Goal: Task Accomplishment & Management: Manage account settings

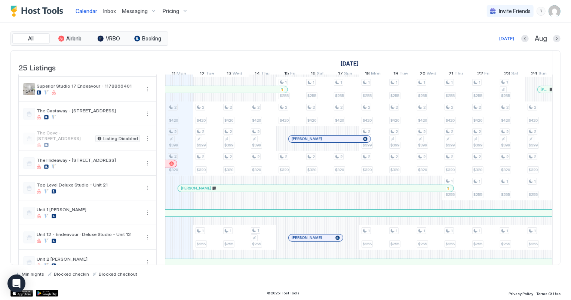
scroll to position [306, 0]
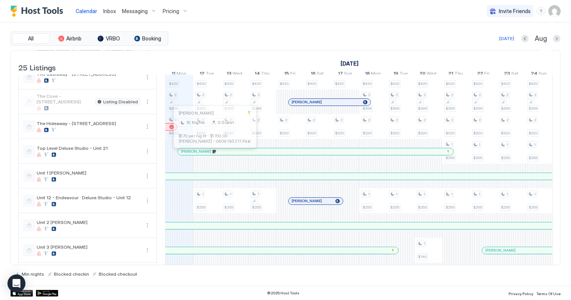
drag, startPoint x: 211, startPoint y: 156, endPoint x: 231, endPoint y: 153, distance: 19.6
click at [211, 154] on div at bounding box center [212, 151] width 6 height 6
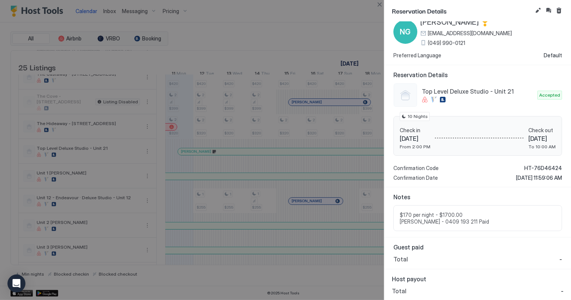
scroll to position [22, 0]
click at [381, 5] on button "Close" at bounding box center [379, 4] width 9 height 9
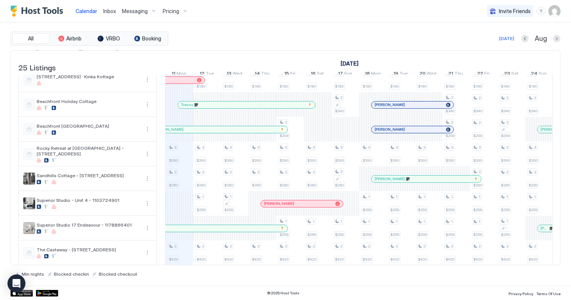
scroll to position [97, 0]
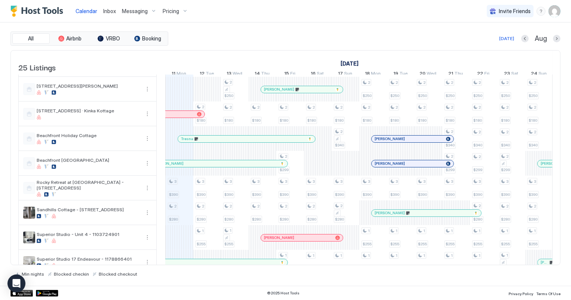
click at [227, 142] on div at bounding box center [227, 139] width 6 height 6
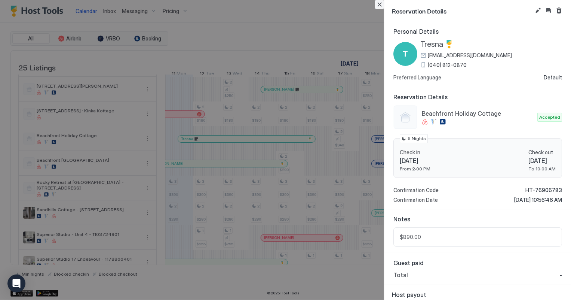
click at [380, 5] on button "Close" at bounding box center [379, 4] width 9 height 9
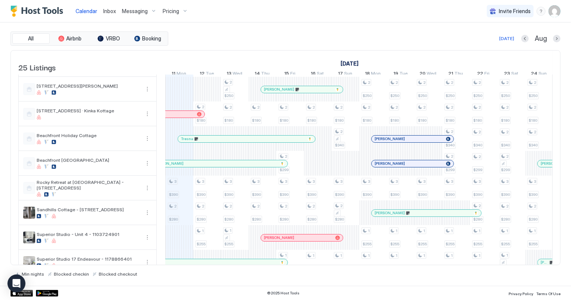
click at [112, 10] on span "Inbox" at bounding box center [109, 11] width 13 height 6
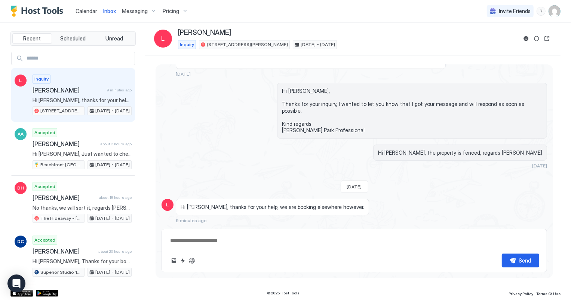
scroll to position [74, 0]
click at [81, 98] on span "Hi [PERSON_NAME], thanks for your help, we are booking elsewhere however." at bounding box center [82, 100] width 99 height 7
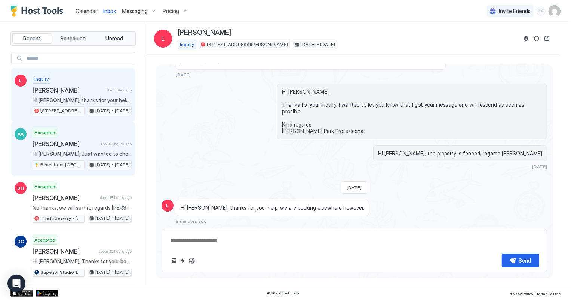
click at [70, 144] on span "[PERSON_NAME]" at bounding box center [65, 143] width 65 height 7
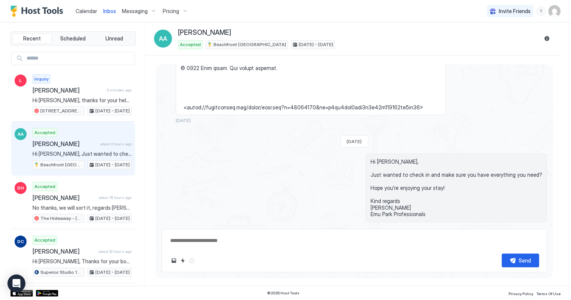
scroll to position [670, 0]
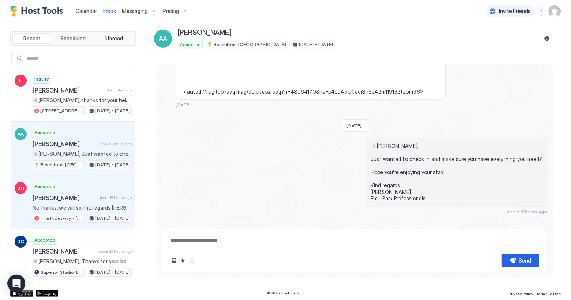
click at [86, 198] on span "[PERSON_NAME]" at bounding box center [64, 197] width 63 height 7
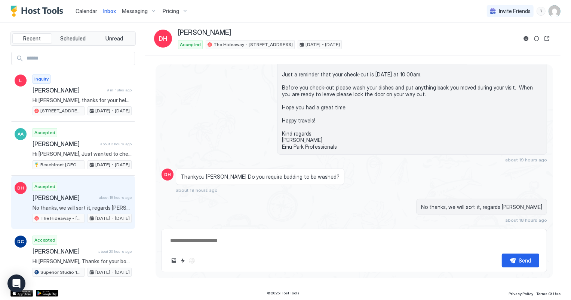
scroll to position [360, 0]
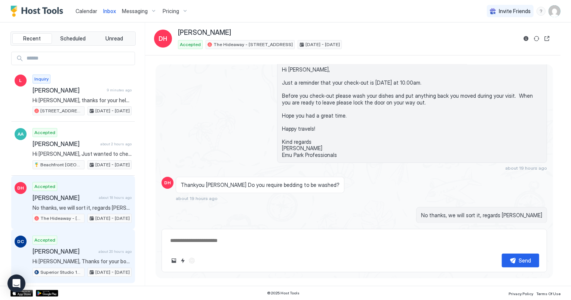
click at [64, 263] on span "Hi [PERSON_NAME], Thanks for your booking. Please come to [GEOGRAPHIC_DATA], [S…" at bounding box center [82, 261] width 99 height 7
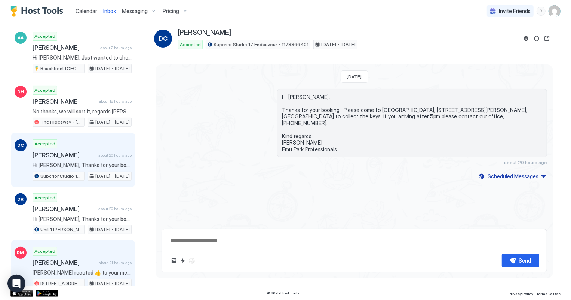
scroll to position [102, 0]
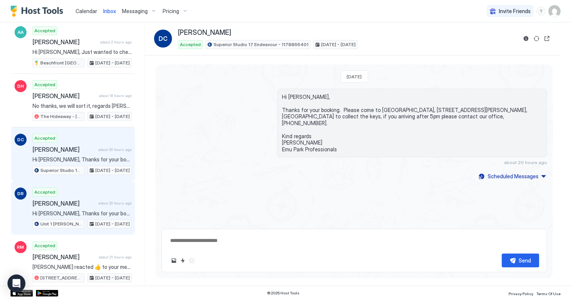
click at [70, 216] on div "Accepted [PERSON_NAME] about 20 hours ago Hi [PERSON_NAME], Thanks for your boo…" at bounding box center [82, 207] width 99 height 41
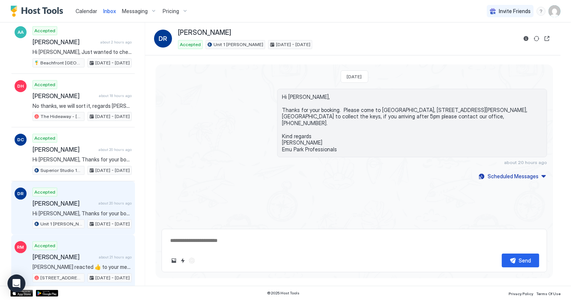
click at [71, 257] on span "[PERSON_NAME]" at bounding box center [64, 256] width 63 height 7
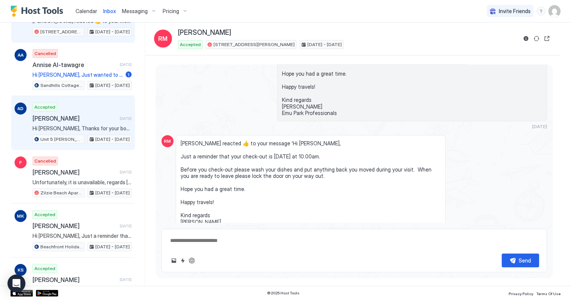
scroll to position [374, 0]
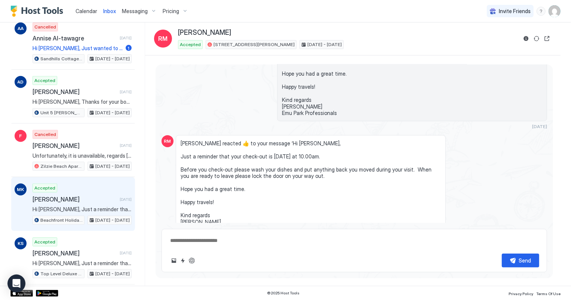
click at [64, 215] on div "Beachfront Holiday Cottage" at bounding box center [59, 219] width 52 height 9
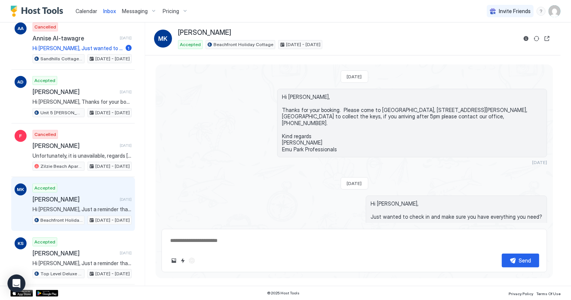
scroll to position [239, 0]
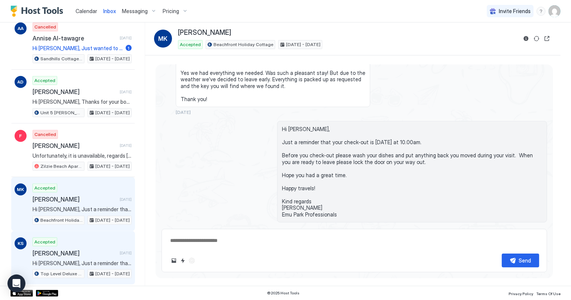
click at [68, 255] on div "Accepted [PERSON_NAME] [DATE] Hi [PERSON_NAME], Just a reminder that your check…" at bounding box center [82, 257] width 99 height 41
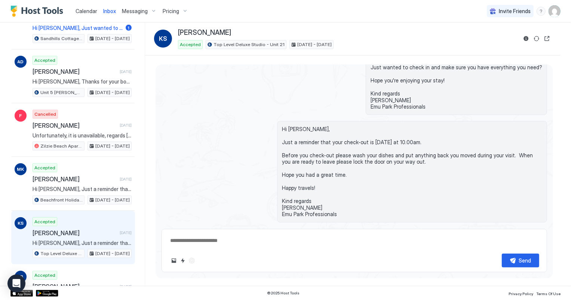
scroll to position [442, 0]
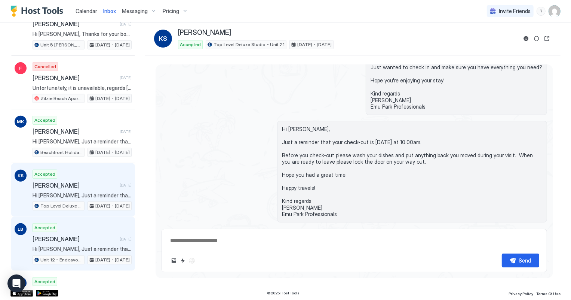
click at [66, 245] on span "Hi [PERSON_NAME], Just a reminder that your check-out is [DATE] at 10.00am. Bef…" at bounding box center [82, 248] width 99 height 7
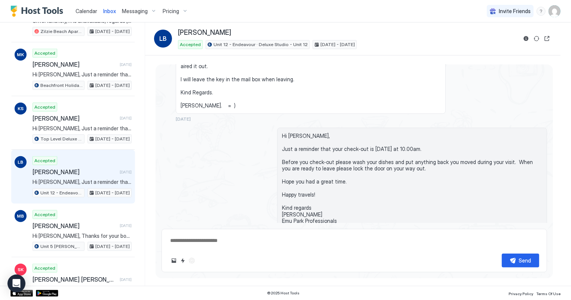
scroll to position [510, 0]
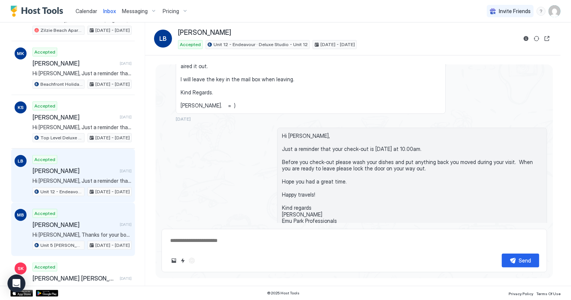
click at [63, 231] on span "Hi [PERSON_NAME], Thanks for your booking. Please come to [GEOGRAPHIC_DATA], [S…" at bounding box center [82, 234] width 99 height 7
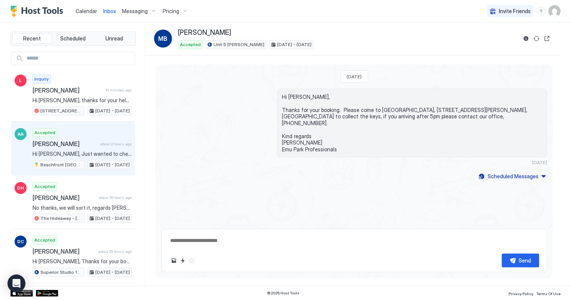
click at [62, 143] on span "[PERSON_NAME]" at bounding box center [65, 143] width 65 height 7
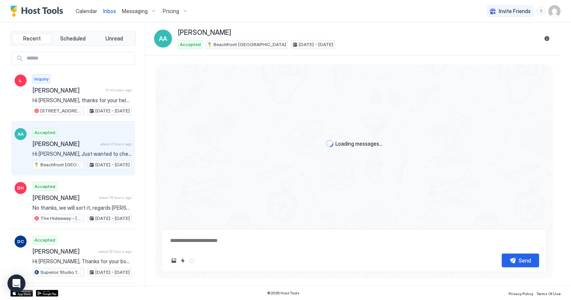
scroll to position [670, 0]
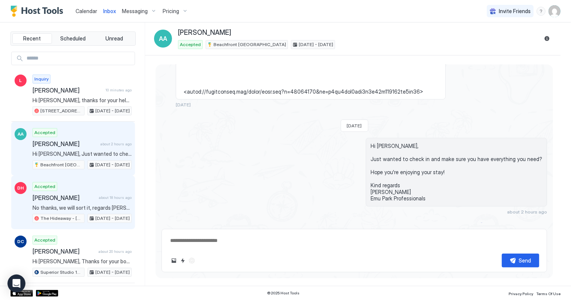
click at [77, 188] on div "Accepted [PERSON_NAME] about 18 hours ago No thanks, we will sort it, regards […" at bounding box center [82, 202] width 99 height 41
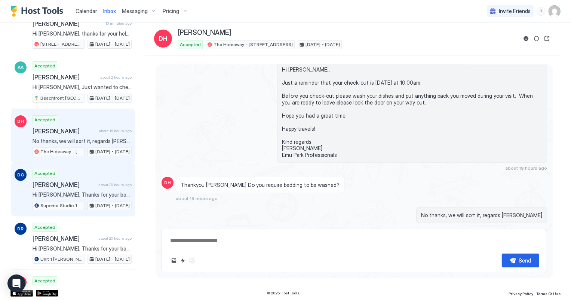
scroll to position [68, 0]
click at [74, 192] on span "Hi [PERSON_NAME], Thanks for your booking. Please come to [GEOGRAPHIC_DATA], [S…" at bounding box center [82, 193] width 99 height 7
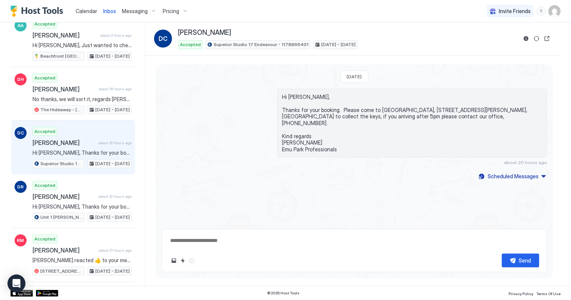
scroll to position [170, 0]
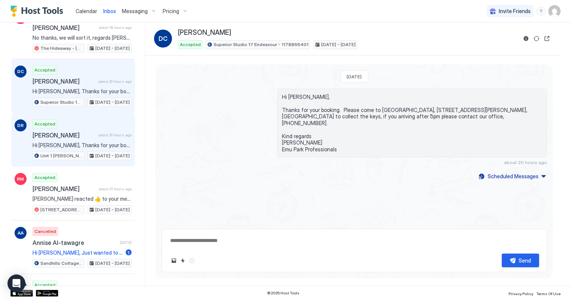
click at [67, 148] on div "Accepted [PERSON_NAME] about 20 hours ago Hi [PERSON_NAME], Thanks for your boo…" at bounding box center [82, 139] width 99 height 41
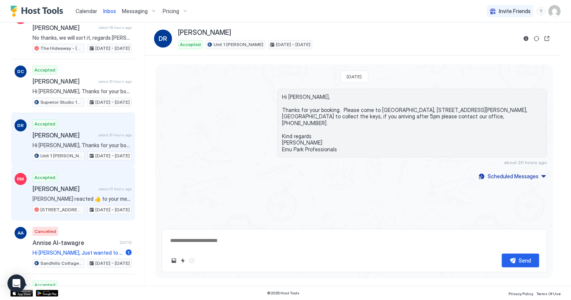
click at [70, 187] on span "[PERSON_NAME]" at bounding box center [64, 188] width 63 height 7
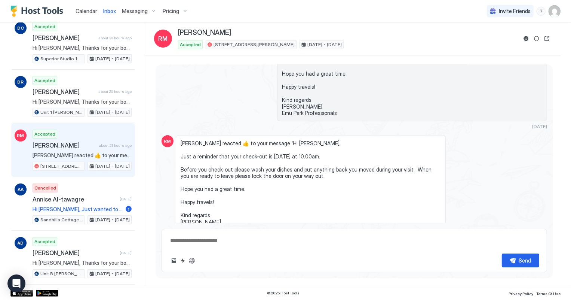
scroll to position [238, 0]
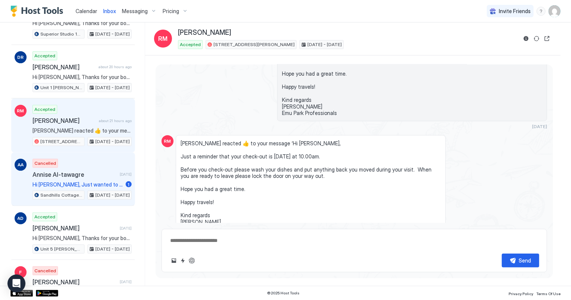
click at [70, 187] on div "Cancelled Annise Al-tawagre [DATE] Hi [PERSON_NAME], Just wanted to check in an…" at bounding box center [82, 179] width 99 height 41
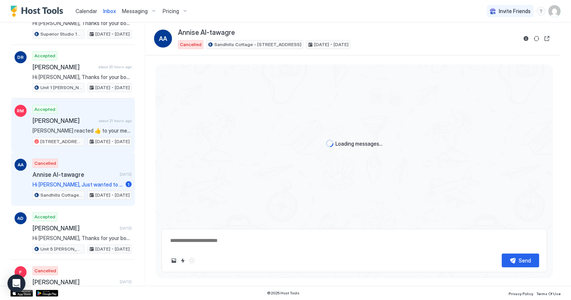
scroll to position [72, 0]
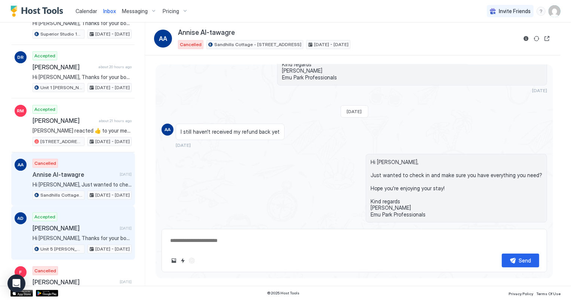
click at [73, 212] on div "Accepted [PERSON_NAME] [DATE] Hi [PERSON_NAME], Thanks for your booking. Please…" at bounding box center [82, 232] width 99 height 41
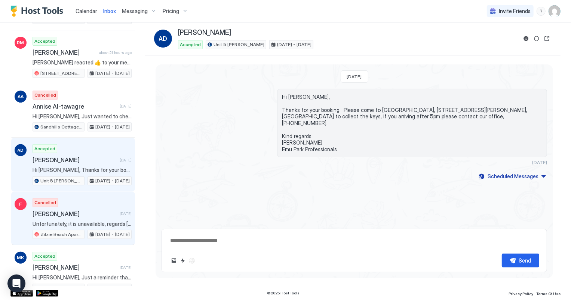
click at [73, 211] on span "[PERSON_NAME]" at bounding box center [75, 213] width 84 height 7
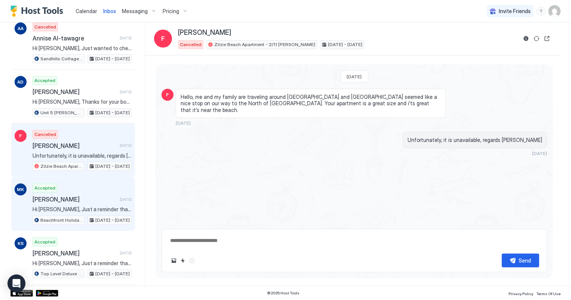
click at [72, 202] on div "Accepted [PERSON_NAME] [DATE] Hi [PERSON_NAME], Just a reminder that your check…" at bounding box center [82, 203] width 99 height 41
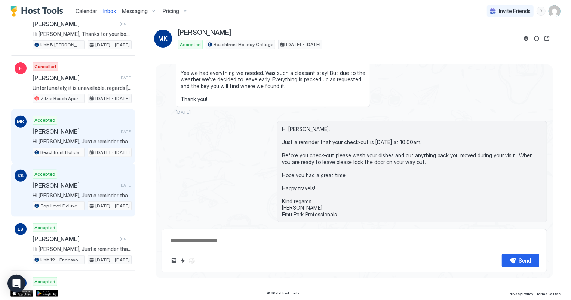
click at [68, 192] on span "Hi [PERSON_NAME], Just a reminder that your check-out is [DATE] at 10.00am. Bef…" at bounding box center [82, 195] width 99 height 7
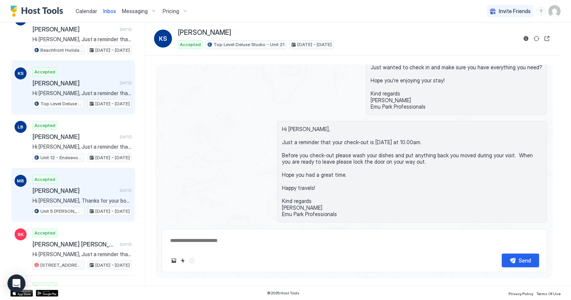
click at [64, 178] on div "Accepted [PERSON_NAME] [DATE] Hi [PERSON_NAME], Thanks for your booking. Please…" at bounding box center [82, 195] width 99 height 41
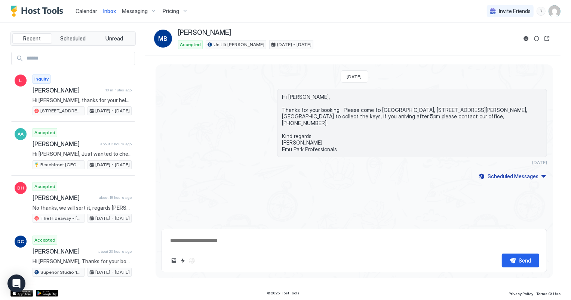
click at [91, 9] on span "Calendar" at bounding box center [87, 11] width 22 height 6
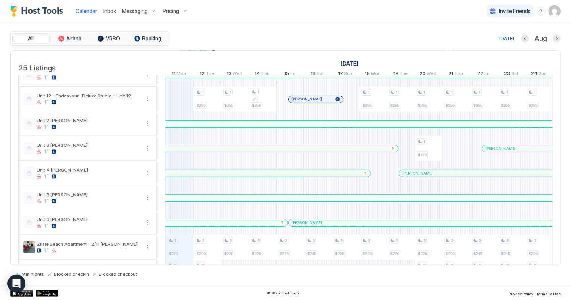
scroll to position [437, 0]
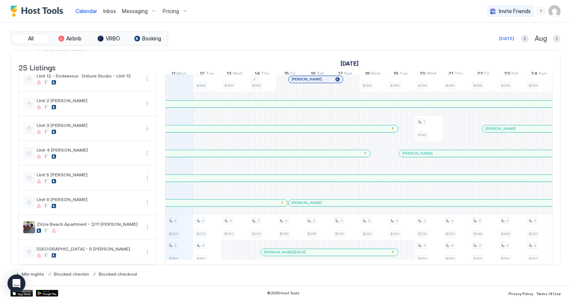
click at [211, 101] on div at bounding box center [212, 104] width 6 height 6
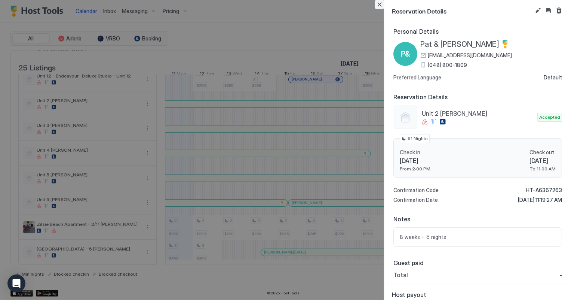
click at [381, 5] on button "Close" at bounding box center [379, 4] width 9 height 9
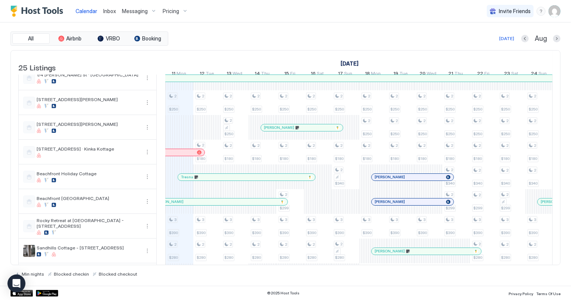
scroll to position [28, 0]
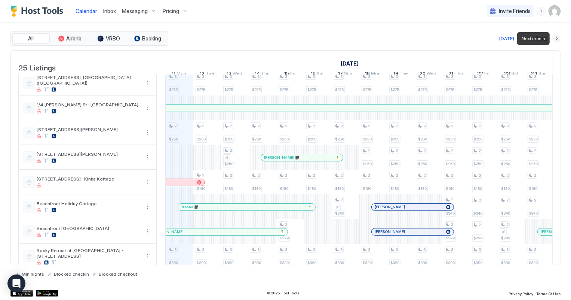
click at [556, 39] on button "Next month" at bounding box center [556, 38] width 7 height 7
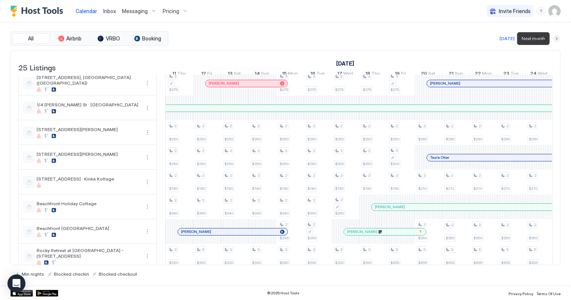
click at [556, 39] on button "Next month" at bounding box center [556, 38] width 7 height 7
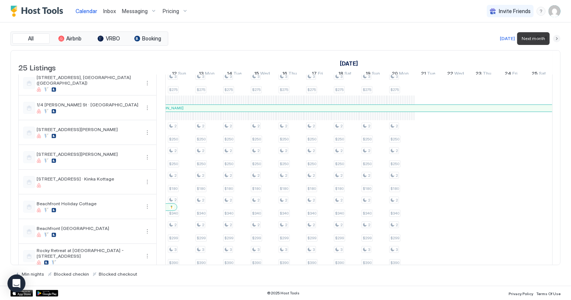
click at [556, 39] on button "Next month" at bounding box center [556, 38] width 7 height 7
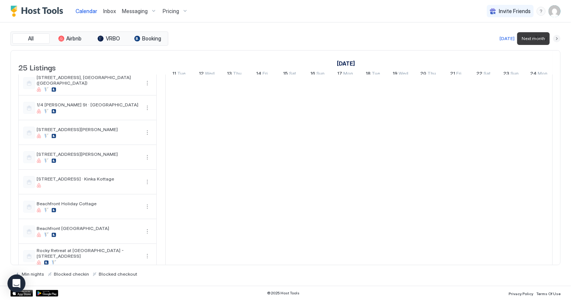
click at [556, 39] on button "Next month" at bounding box center [556, 38] width 7 height 7
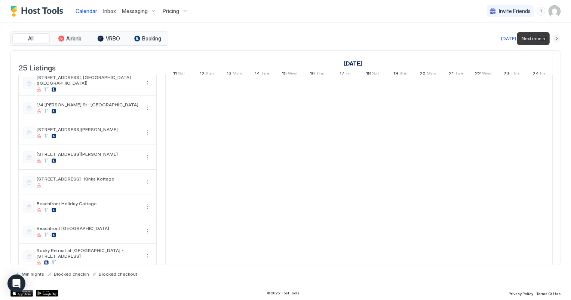
click at [556, 39] on button "Next month" at bounding box center [556, 38] width 7 height 7
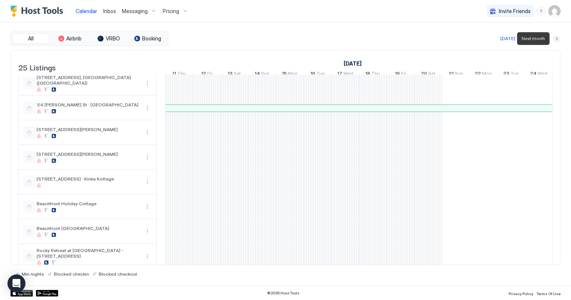
click at [556, 39] on button "Next month" at bounding box center [556, 38] width 7 height 7
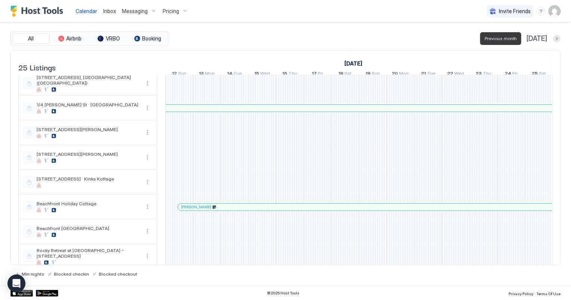
click at [521, 38] on button "Previous month" at bounding box center [516, 38] width 7 height 7
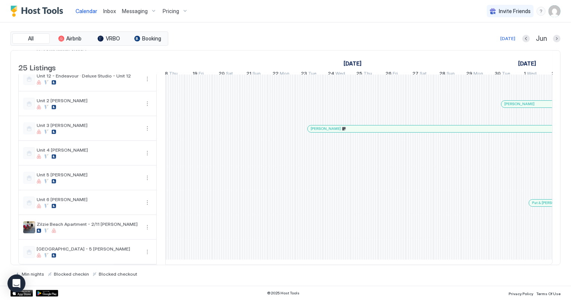
scroll to position [0, 639]
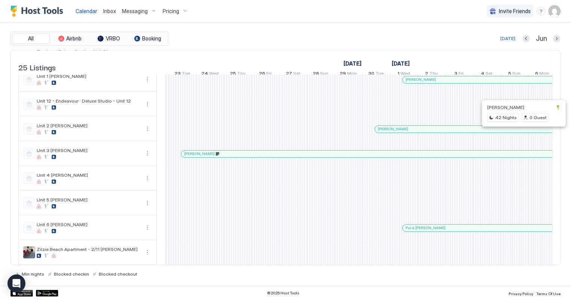
click at [522, 131] on div at bounding box center [522, 129] width 6 height 6
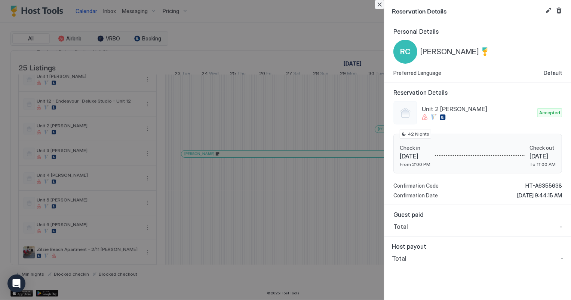
click at [377, 5] on button "Close" at bounding box center [379, 4] width 9 height 9
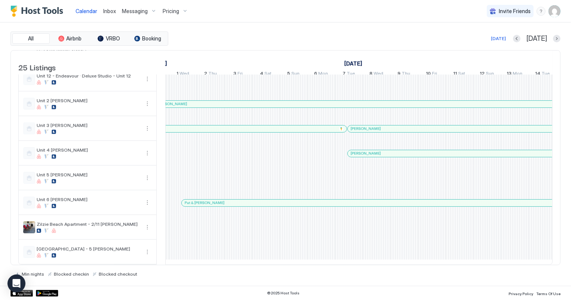
click at [363, 200] on div at bounding box center [363, 203] width 6 height 6
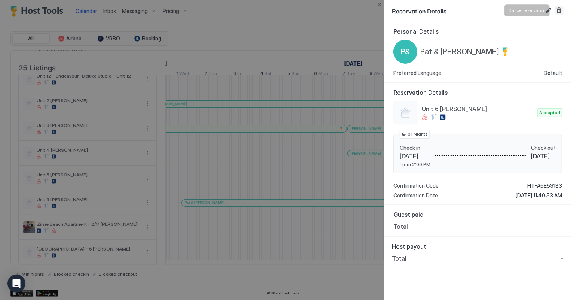
click at [559, 10] on button "Cancel reservation" at bounding box center [559, 10] width 9 height 9
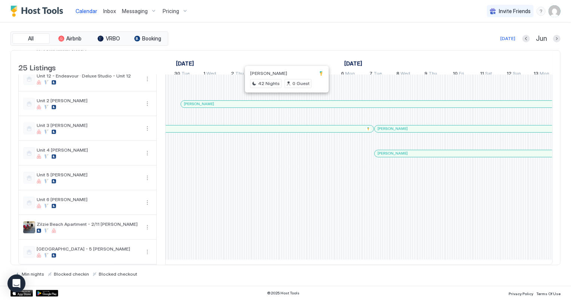
click at [285, 101] on div at bounding box center [285, 104] width 6 height 6
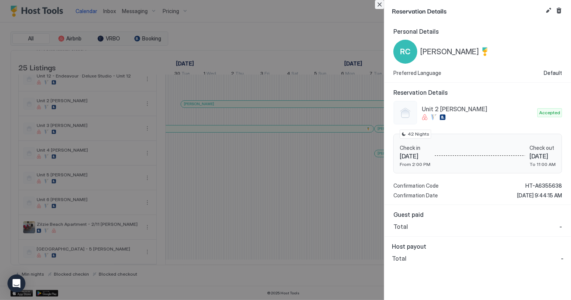
click at [381, 3] on button "Close" at bounding box center [379, 4] width 9 height 9
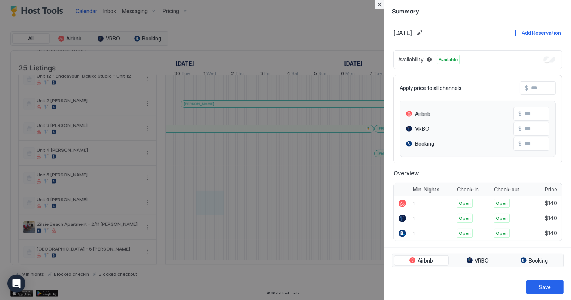
click at [379, 2] on button "Close" at bounding box center [379, 4] width 9 height 9
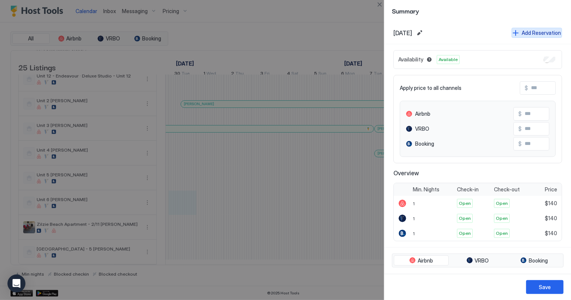
click at [512, 33] on button "Add Reservation" at bounding box center [537, 33] width 50 height 10
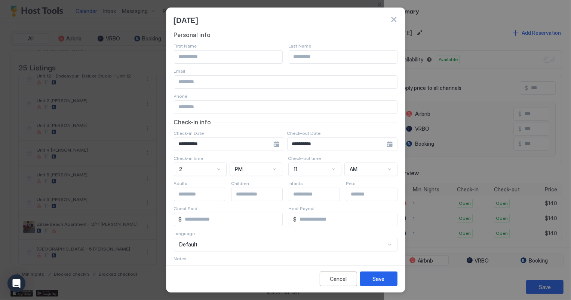
drag, startPoint x: 210, startPoint y: 53, endPoint x: 206, endPoint y: 64, distance: 11.7
click at [210, 53] on input "Input Field" at bounding box center [228, 56] width 108 height 13
type input "*****"
click at [293, 56] on input "Input Field" at bounding box center [343, 56] width 108 height 13
type input "********"
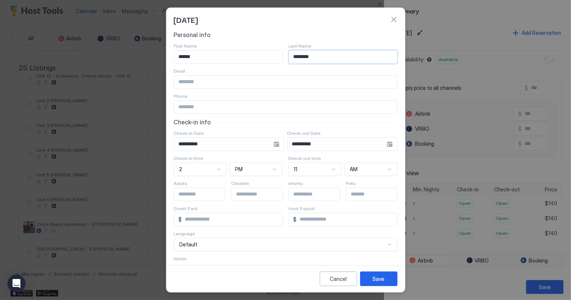
click at [273, 143] on input "**********" at bounding box center [223, 144] width 99 height 13
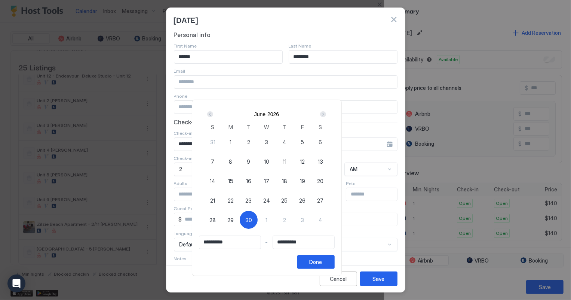
click at [252, 222] on span "30" at bounding box center [248, 220] width 7 height 8
click at [252, 218] on span "30" at bounding box center [248, 220] width 7 height 8
type input "**********"
click at [326, 111] on div "Next" at bounding box center [323, 114] width 6 height 6
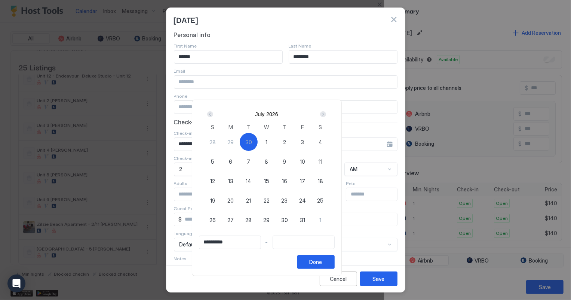
type input "**********"
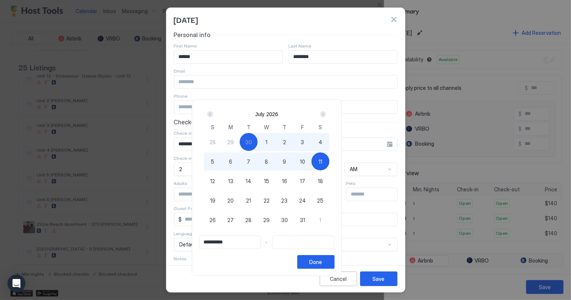
click at [330, 163] on div "11" at bounding box center [321, 161] width 18 height 18
type input "**********"
click at [335, 255] on button "Done" at bounding box center [315, 262] width 37 height 14
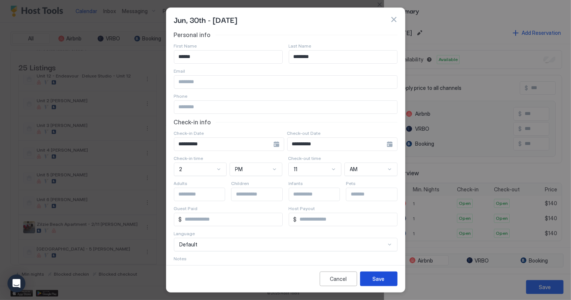
click at [377, 276] on div "Save" at bounding box center [379, 279] width 12 height 8
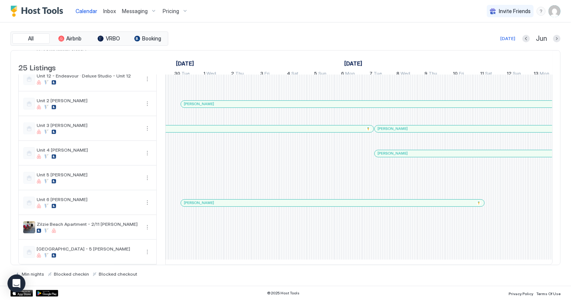
click at [446, 200] on div at bounding box center [446, 203] width 6 height 6
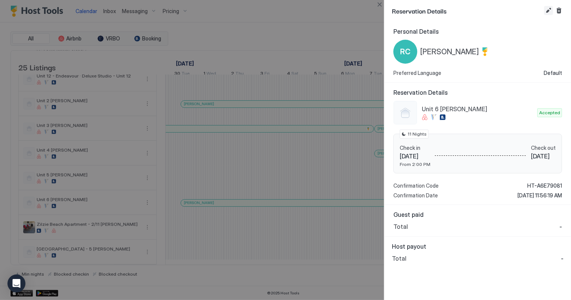
click at [546, 10] on button "Edit reservation" at bounding box center [548, 10] width 9 height 9
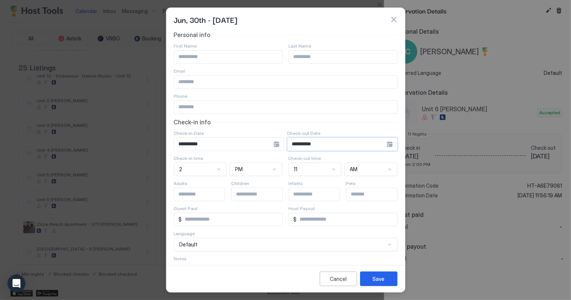
click at [273, 144] on input "**********" at bounding box center [223, 144] width 99 height 13
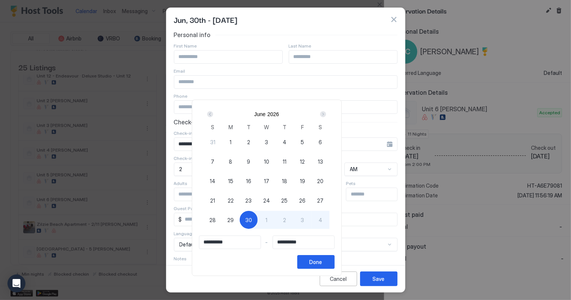
click at [328, 111] on div "Next" at bounding box center [323, 114] width 9 height 9
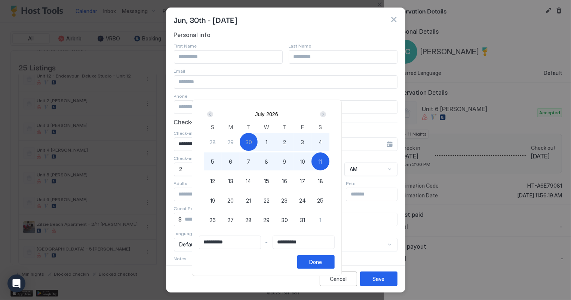
click at [213, 114] on div "Prev" at bounding box center [210, 114] width 6 height 6
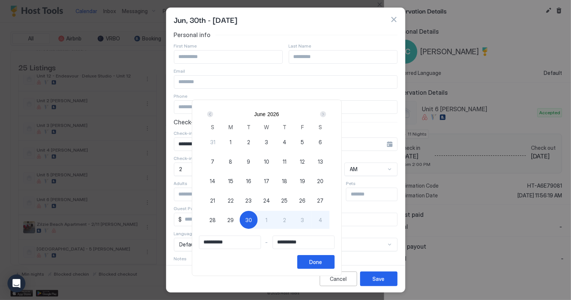
click at [258, 220] on div "30" at bounding box center [249, 220] width 18 height 18
click at [326, 113] on div "Next" at bounding box center [323, 114] width 6 height 6
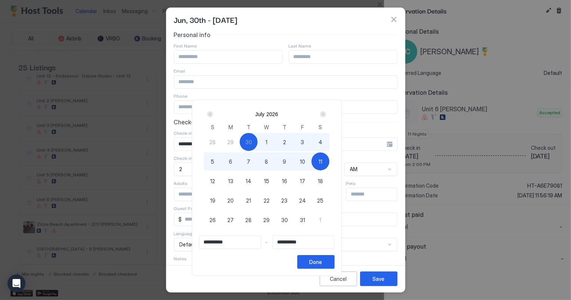
click at [326, 113] on div "Next" at bounding box center [323, 114] width 6 height 6
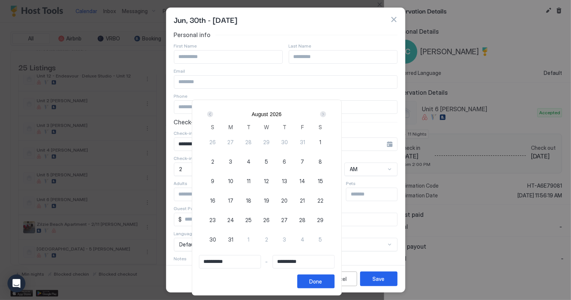
click at [251, 181] on span "11" at bounding box center [249, 181] width 4 height 8
type input "**********"
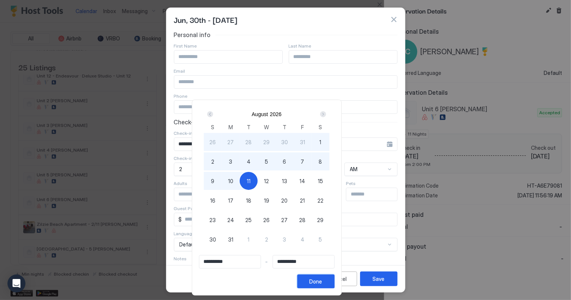
click at [322, 282] on div "Done" at bounding box center [316, 281] width 13 height 8
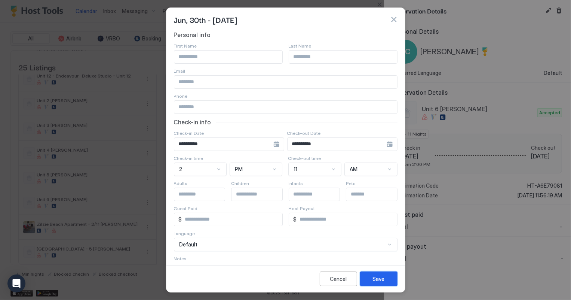
click at [375, 280] on div "Save" at bounding box center [379, 279] width 12 height 8
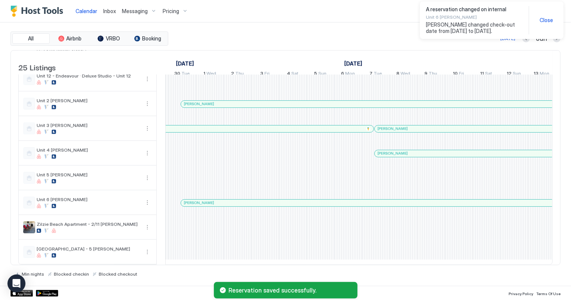
click at [311, 101] on div at bounding box center [311, 104] width 6 height 6
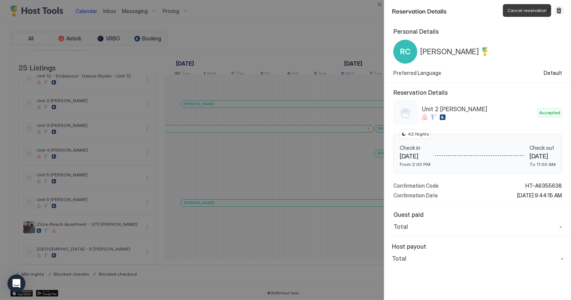
click at [557, 9] on button "Cancel reservation" at bounding box center [559, 10] width 9 height 9
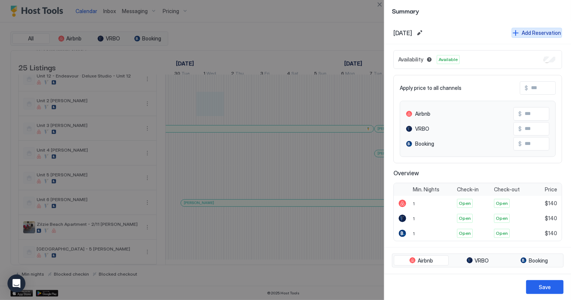
drag, startPoint x: 531, startPoint y: 33, endPoint x: 443, endPoint y: 41, distance: 87.9
click at [531, 33] on div "Add Reservation" at bounding box center [541, 33] width 39 height 8
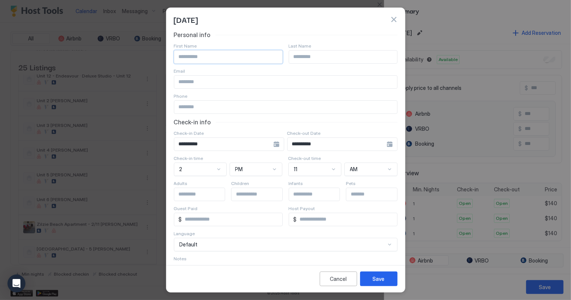
click at [200, 58] on input "Input Field" at bounding box center [228, 56] width 108 height 13
type input "***"
click at [329, 59] on input "Input Field" at bounding box center [343, 56] width 108 height 13
type input "**********"
click at [263, 147] on input "**********" at bounding box center [223, 144] width 99 height 13
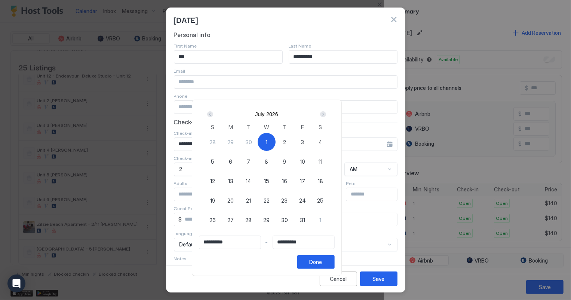
click at [267, 139] on span "1" at bounding box center [267, 142] width 2 height 8
type input "**********"
click at [326, 113] on div "Next" at bounding box center [323, 114] width 6 height 6
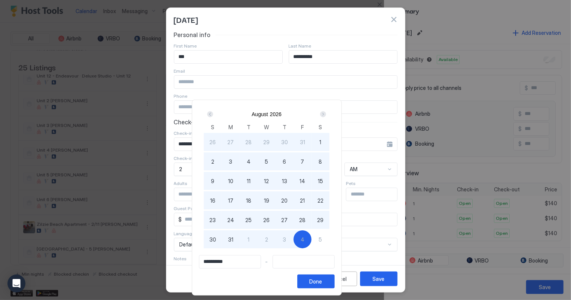
type input "**********"
click at [233, 235] on span "31" at bounding box center [230, 239] width 5 height 8
type input "**********"
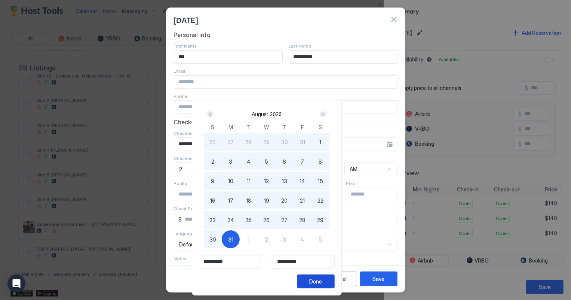
click at [335, 277] on button "Done" at bounding box center [315, 281] width 37 height 14
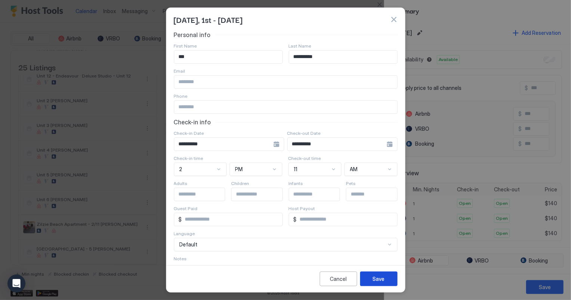
click at [376, 281] on div "Save" at bounding box center [379, 279] width 12 height 8
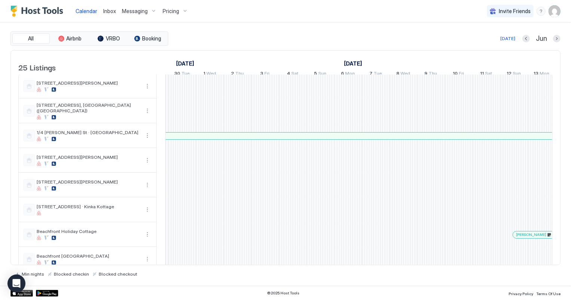
scroll to position [0, 0]
click at [509, 39] on div "[DATE]" at bounding box center [507, 38] width 15 height 7
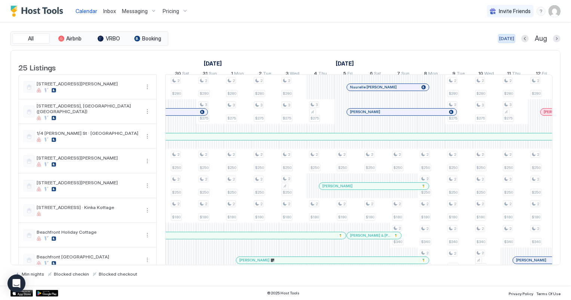
scroll to position [0, 415]
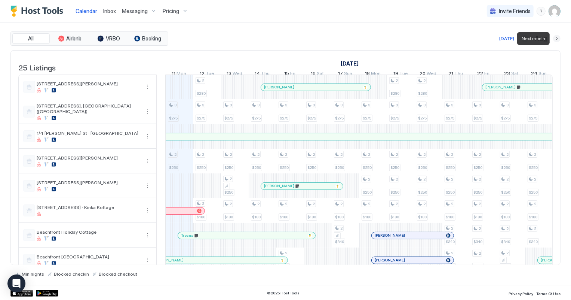
click at [554, 40] on button "Next month" at bounding box center [556, 38] width 7 height 7
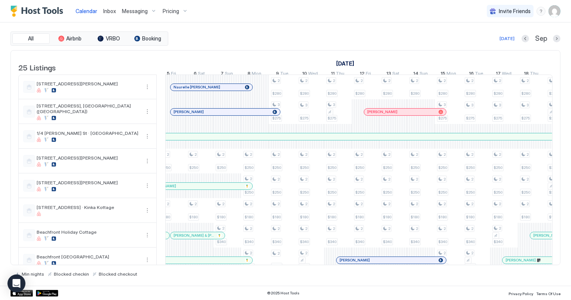
scroll to position [0, 180]
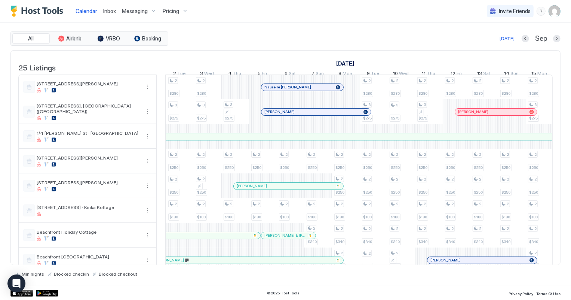
click at [257, 189] on div "[PERSON_NAME]" at bounding box center [289, 186] width 110 height 7
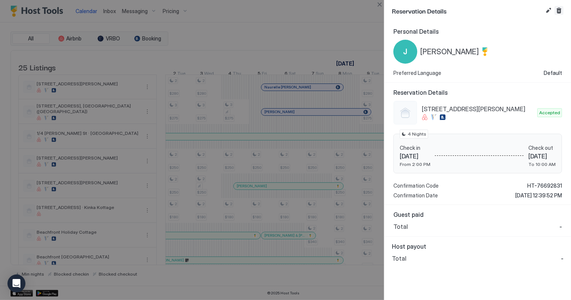
click at [561, 9] on button "Cancel reservation" at bounding box center [559, 10] width 9 height 9
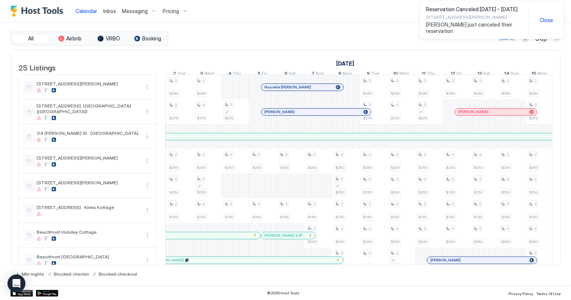
click at [558, 39] on button "Next month" at bounding box center [556, 38] width 7 height 7
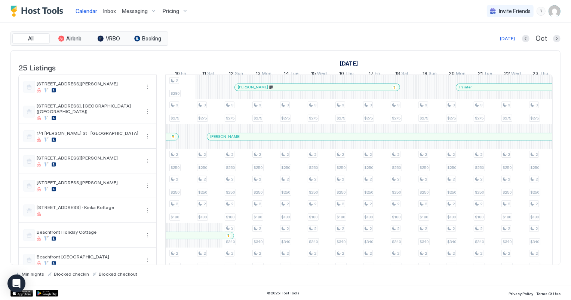
scroll to position [0, 315]
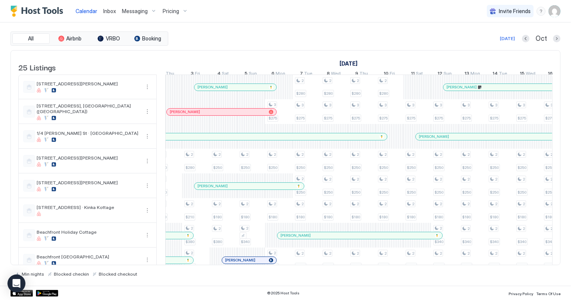
click at [244, 189] on div at bounding box center [244, 186] width 6 height 6
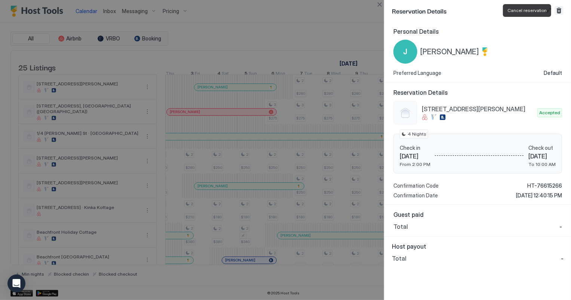
click at [559, 12] on button "Cancel reservation" at bounding box center [559, 10] width 9 height 9
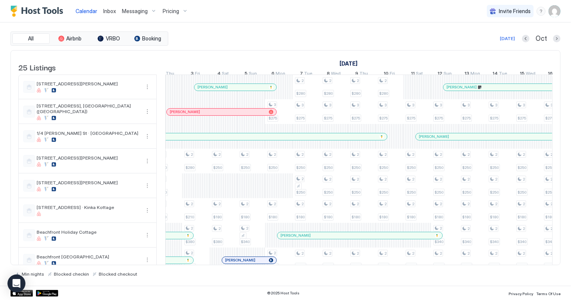
click at [108, 8] on span "Inbox" at bounding box center [109, 11] width 13 height 6
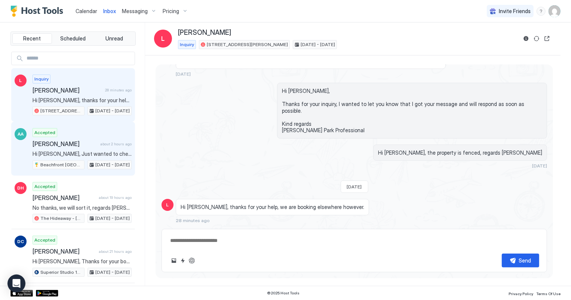
scroll to position [74, 0]
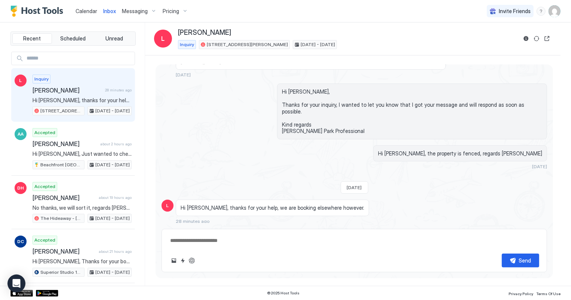
click at [74, 99] on span "Hi [PERSON_NAME], thanks for your help, we are booking elsewhere however." at bounding box center [82, 100] width 99 height 7
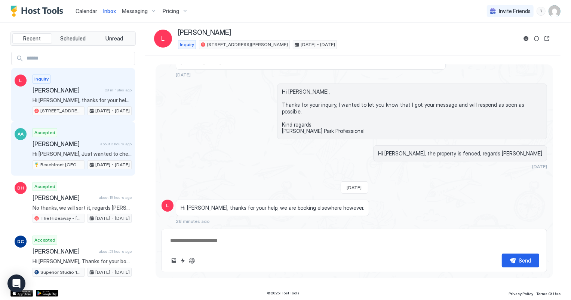
click at [62, 146] on span "[PERSON_NAME]" at bounding box center [65, 143] width 65 height 7
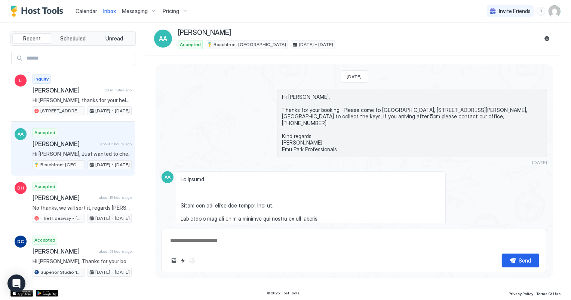
scroll to position [670, 0]
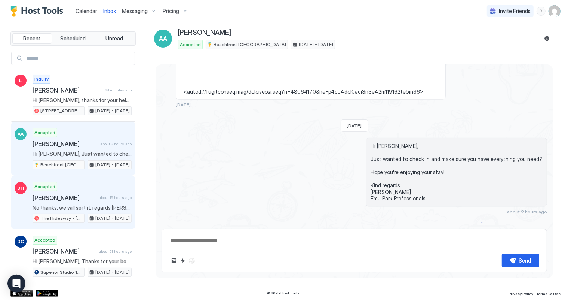
click at [71, 204] on span "No thanks, we will sort it, regards [PERSON_NAME]" at bounding box center [82, 207] width 99 height 7
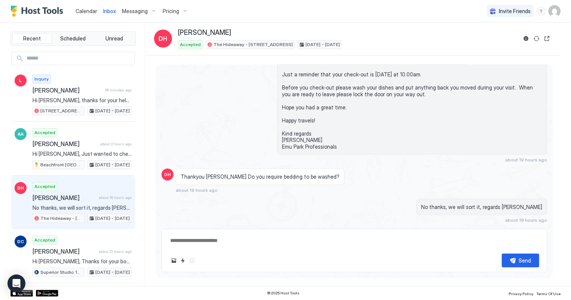
scroll to position [360, 0]
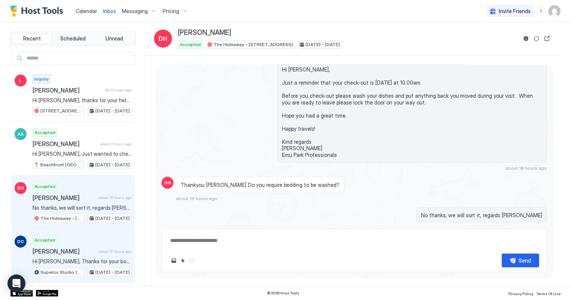
click at [75, 263] on div "Accepted [PERSON_NAME] about 21 hours ago Hi [PERSON_NAME], Thanks for your boo…" at bounding box center [82, 255] width 99 height 41
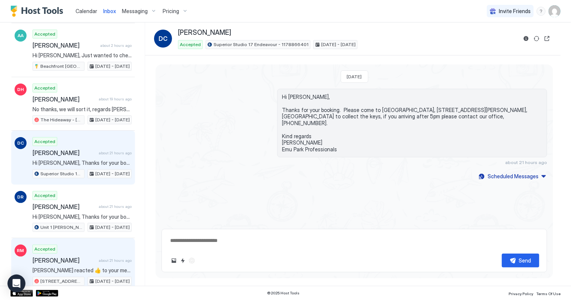
scroll to position [102, 0]
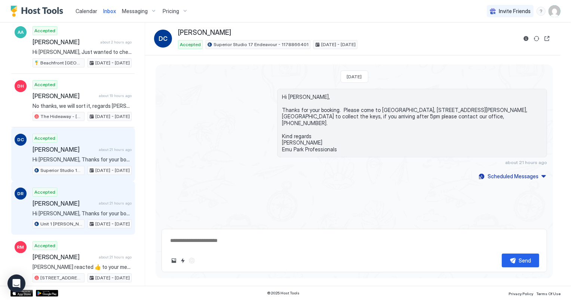
click at [83, 204] on span "[PERSON_NAME]" at bounding box center [64, 202] width 63 height 7
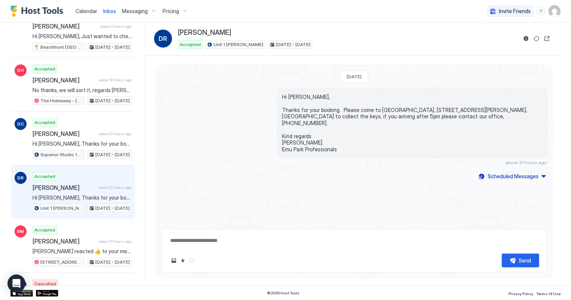
scroll to position [136, 0]
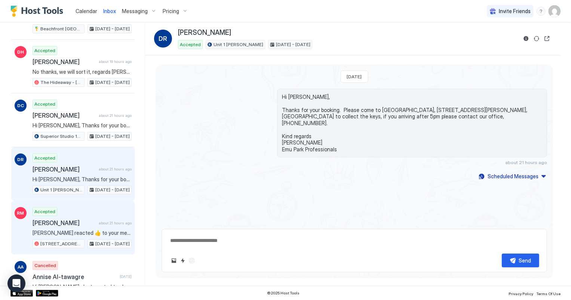
click at [82, 229] on span "[PERSON_NAME] reacted 👍 to your message ‘Hi [PERSON_NAME], Just a reminder that…" at bounding box center [82, 232] width 99 height 7
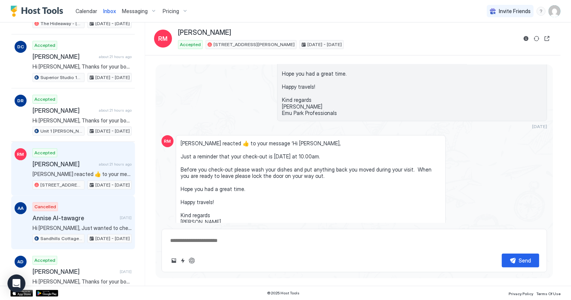
scroll to position [204, 0]
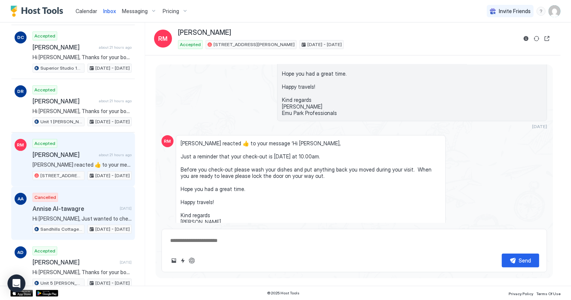
click at [82, 225] on div "Sandhills Cottage - [STREET_ADDRESS]" at bounding box center [59, 228] width 52 height 9
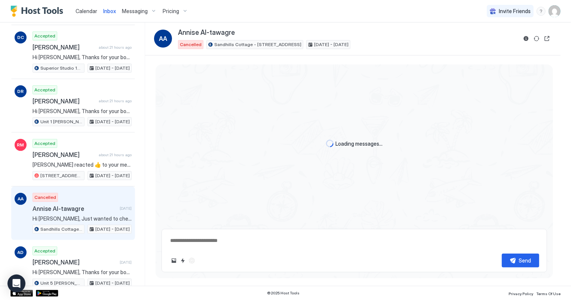
scroll to position [72, 0]
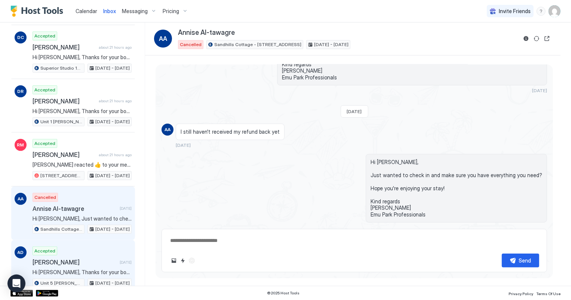
click at [80, 269] on span "Hi [PERSON_NAME], Thanks for your booking. Please come to [GEOGRAPHIC_DATA], [S…" at bounding box center [82, 272] width 99 height 7
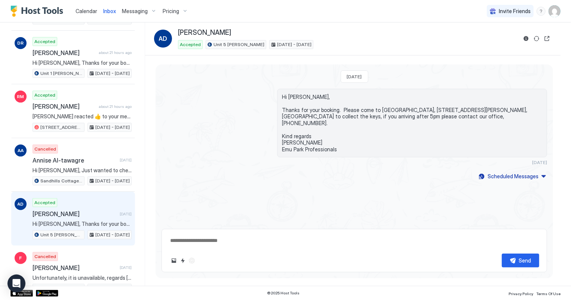
scroll to position [272, 0]
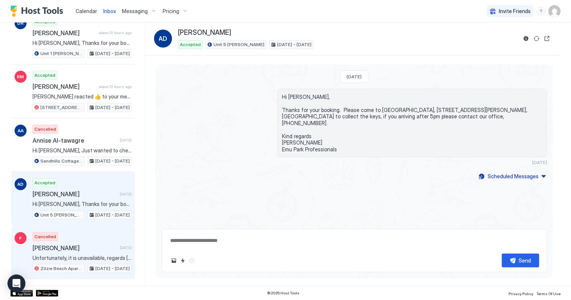
click at [80, 254] on span "Unfortunately, it is unavailable, regards [PERSON_NAME]" at bounding box center [82, 257] width 99 height 7
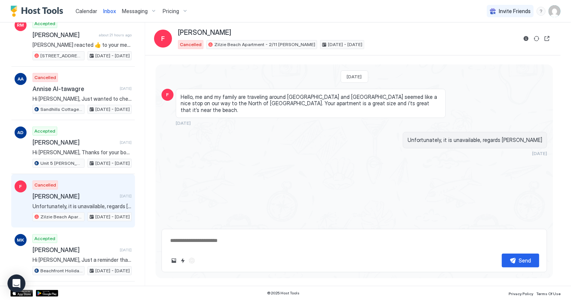
scroll to position [340, 0]
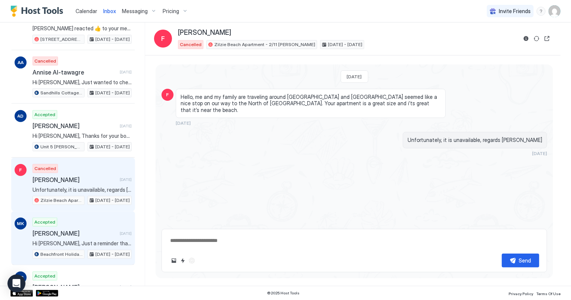
click at [80, 251] on div "Beachfront Holiday Cottage" at bounding box center [59, 253] width 52 height 9
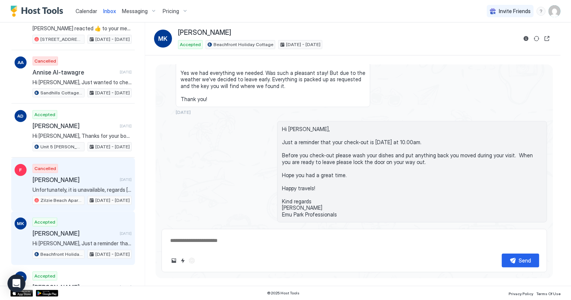
scroll to position [374, 0]
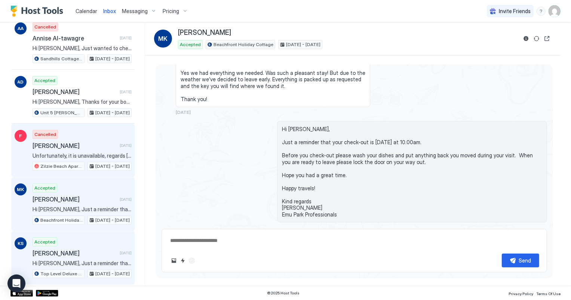
click at [80, 251] on span "[PERSON_NAME]" at bounding box center [75, 252] width 84 height 7
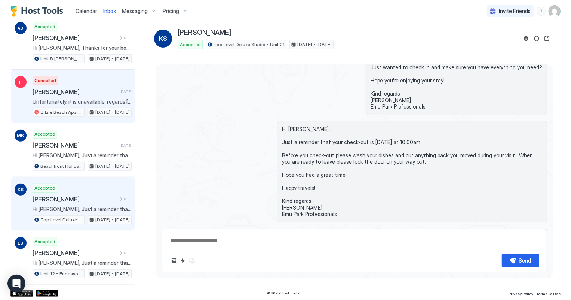
scroll to position [442, 0]
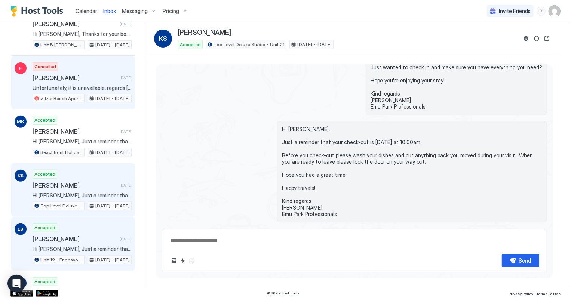
click at [80, 255] on div "Unit 12 - Endeavour · Deluxe Studio - Unit 12" at bounding box center [59, 259] width 52 height 9
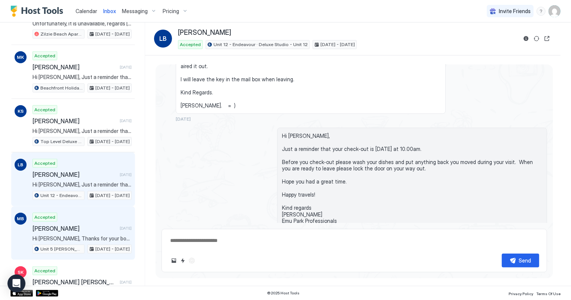
scroll to position [510, 0]
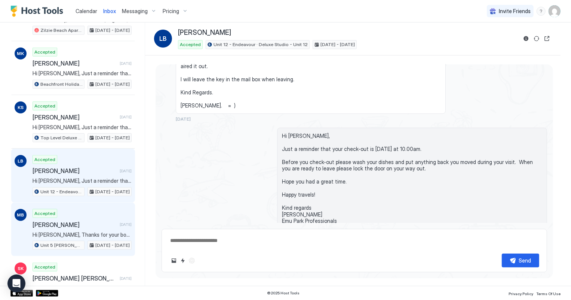
click at [83, 234] on span "Hi [PERSON_NAME], Thanks for your booking. Please come to [GEOGRAPHIC_DATA], [S…" at bounding box center [82, 234] width 99 height 7
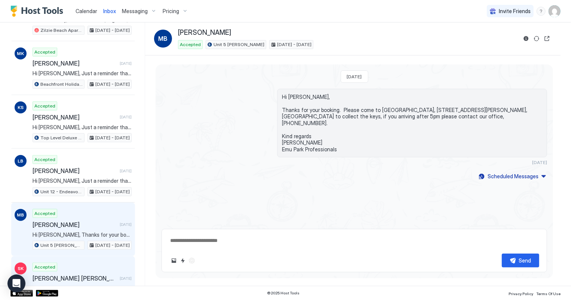
click at [90, 264] on div "Accepted [PERSON_NAME] Kaczorek [DATE] Hi [PERSON_NAME], Just a reminder that y…" at bounding box center [82, 282] width 99 height 41
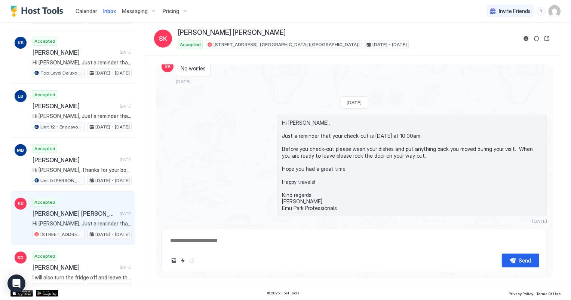
scroll to position [612, 0]
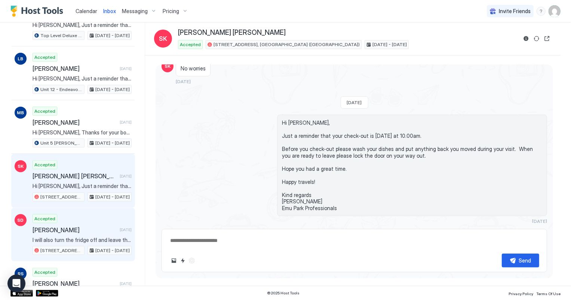
click at [91, 226] on span "[PERSON_NAME]" at bounding box center [75, 229] width 84 height 7
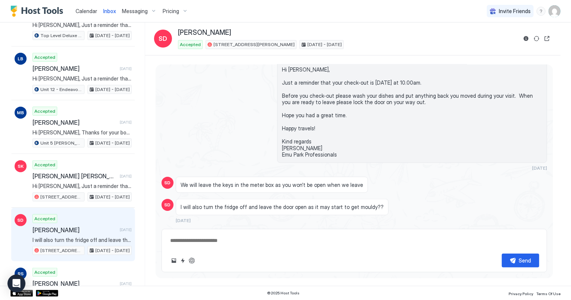
scroll to position [575, 0]
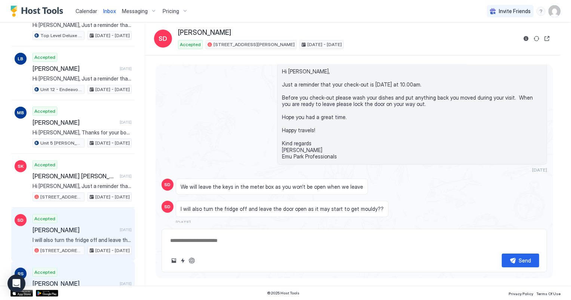
click at [88, 271] on div "Accepted [PERSON_NAME] [DATE] Hi [PERSON_NAME], Thanks for your booking. Please…" at bounding box center [82, 287] width 99 height 41
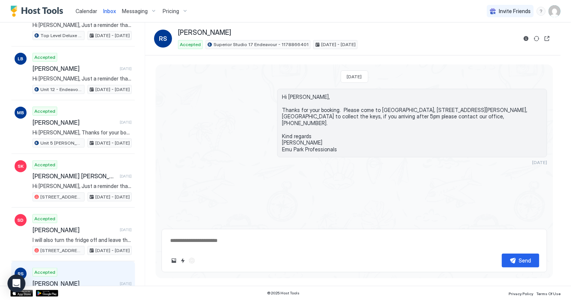
click at [79, 274] on div "Accepted [PERSON_NAME] [DATE] Hi [PERSON_NAME], Thanks for your booking. Please…" at bounding box center [82, 287] width 99 height 41
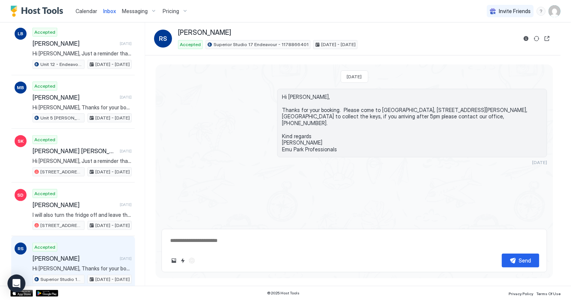
scroll to position [714, 0]
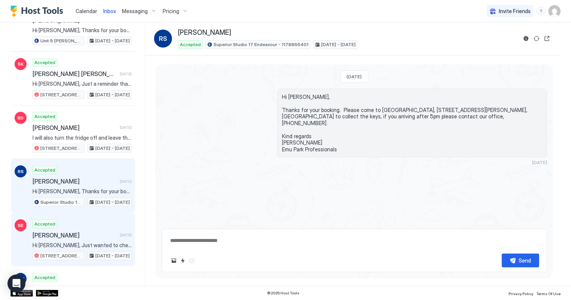
click at [80, 236] on div "Accepted [PERSON_NAME] [DATE] Hi [PERSON_NAME], Just wanted to check in and mak…" at bounding box center [82, 239] width 99 height 41
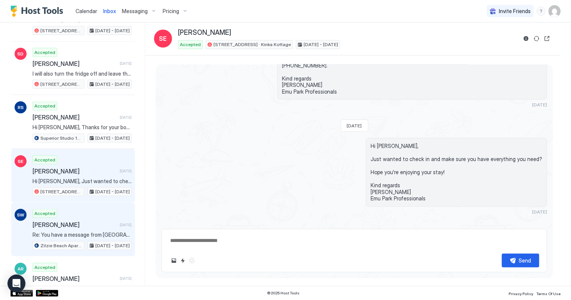
scroll to position [782, 0]
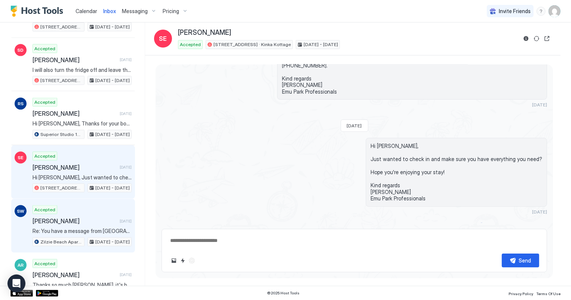
click at [81, 227] on span "Re: You have a message from [GEOGRAPHIC_DATA] Apartment Thanks [PERSON_NAME]! K…" at bounding box center [82, 230] width 99 height 7
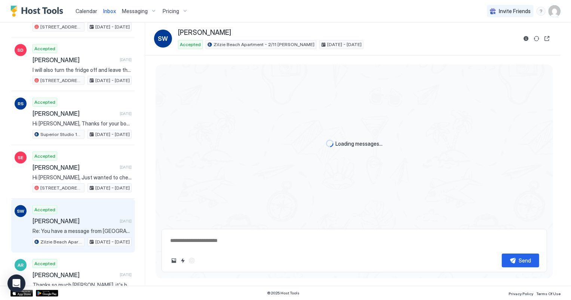
scroll to position [644, 0]
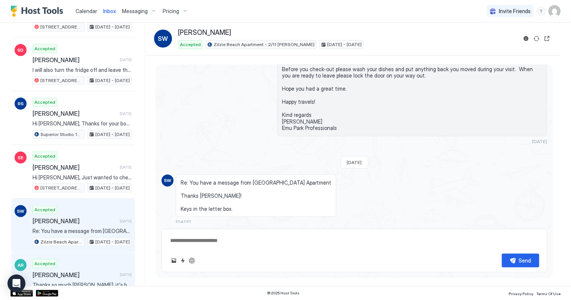
click at [92, 259] on div "Accepted [PERSON_NAME] [DATE] Thanks so much [PERSON_NAME], it's been amazing. …" at bounding box center [82, 279] width 99 height 41
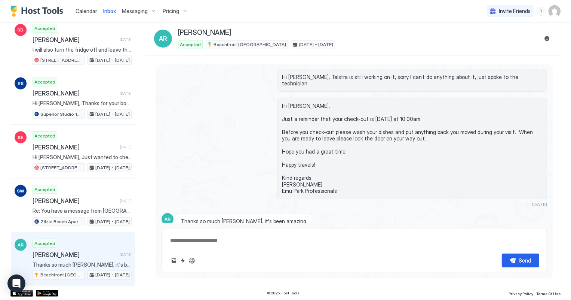
scroll to position [850, 0]
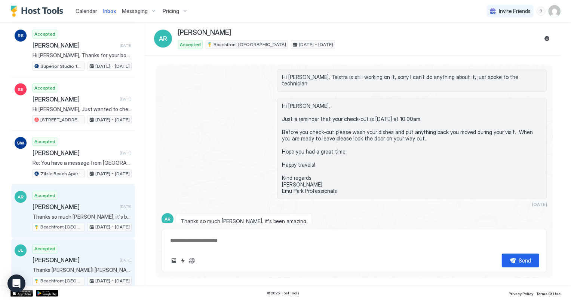
click at [95, 256] on span "[PERSON_NAME]" at bounding box center [75, 259] width 84 height 7
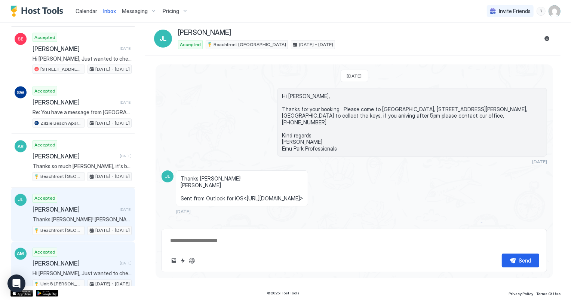
click at [93, 270] on span "Hi [PERSON_NAME], Just wanted to check in and make sure you have everything you…" at bounding box center [82, 273] width 99 height 7
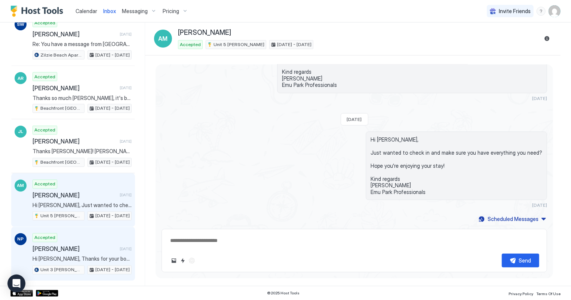
click at [95, 248] on div "Accepted [PERSON_NAME] [DATE] Hi [PERSON_NAME], Thanks for your booking. Please…" at bounding box center [82, 253] width 99 height 41
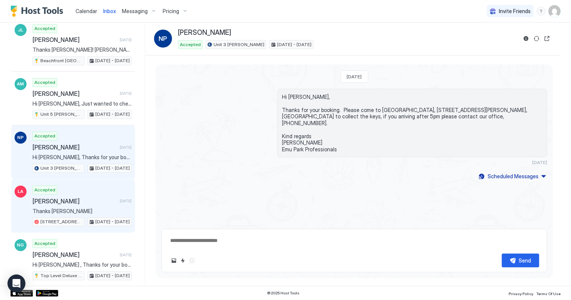
click at [80, 190] on div "Accepted [PERSON_NAME] [DATE] Thanks [PERSON_NAME] [STREET_ADDRESS][PERSON_NAME…" at bounding box center [82, 205] width 99 height 41
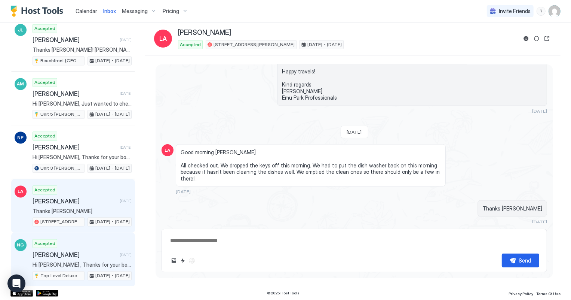
click at [80, 253] on div "Accepted [PERSON_NAME] [DATE] Hi [PERSON_NAME] , Thanks for your booking. Pleas…" at bounding box center [82, 259] width 99 height 41
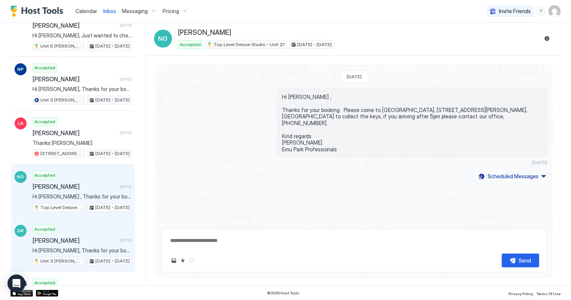
click at [88, 256] on div "[DATE] - [DATE]" at bounding box center [110, 260] width 44 height 9
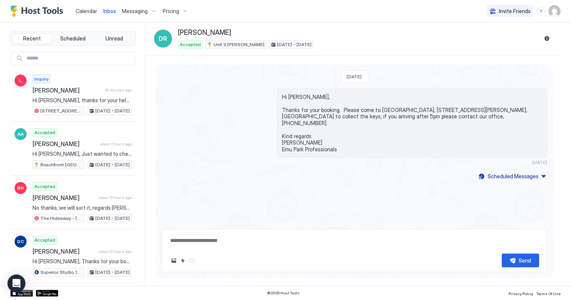
click at [95, 10] on span "Calendar" at bounding box center [87, 11] width 22 height 6
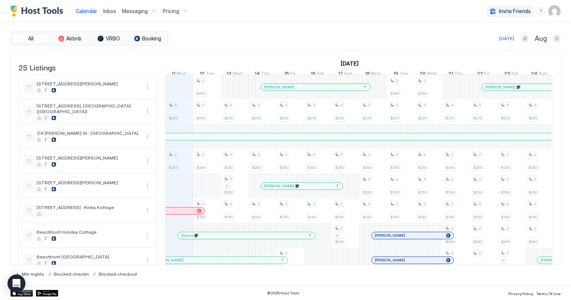
click at [112, 10] on span "Inbox" at bounding box center [109, 11] width 13 height 6
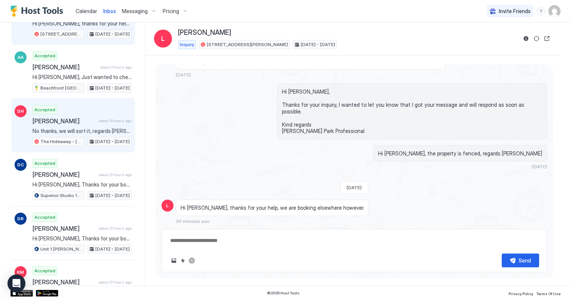
scroll to position [102, 0]
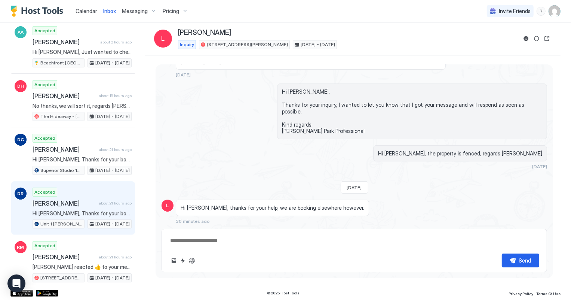
click at [80, 199] on span "[PERSON_NAME]" at bounding box center [64, 202] width 63 height 7
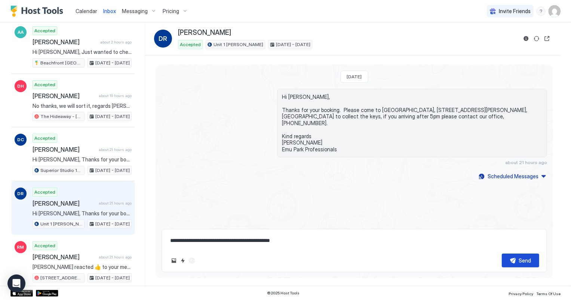
type textarea "**********"
click at [518, 257] on button "Send" at bounding box center [520, 260] width 37 height 14
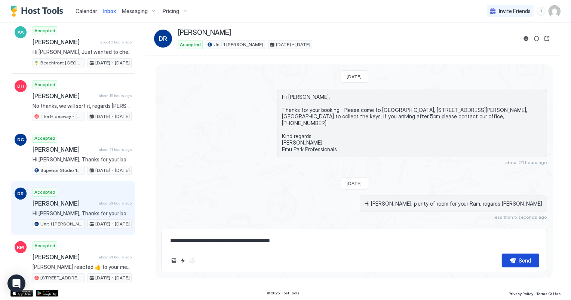
scroll to position [5, 0]
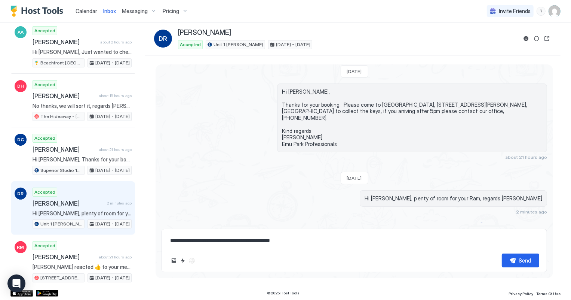
click at [83, 12] on span "Calendar" at bounding box center [87, 11] width 22 height 6
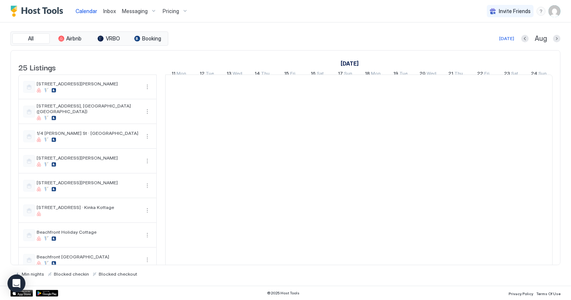
scroll to position [0, 415]
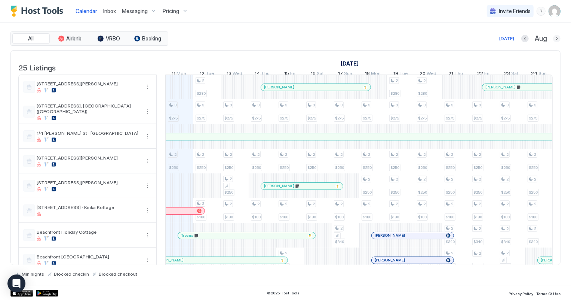
click at [558, 38] on button "Next month" at bounding box center [556, 38] width 7 height 7
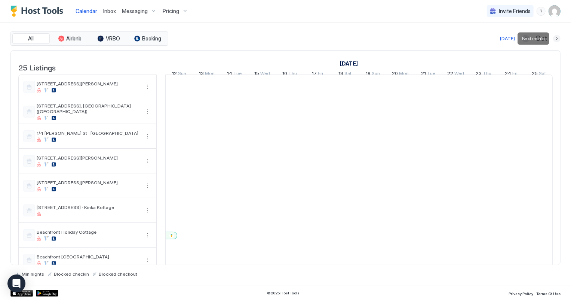
click at [558, 38] on button "Next month" at bounding box center [556, 38] width 7 height 7
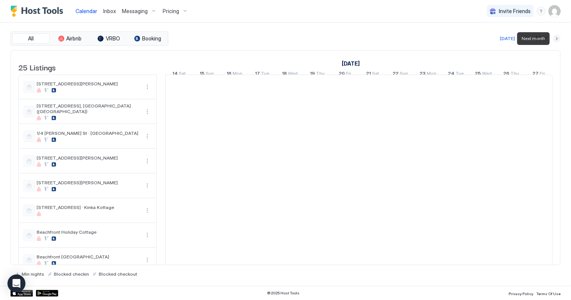
click at [558, 38] on button "Next month" at bounding box center [556, 38] width 7 height 7
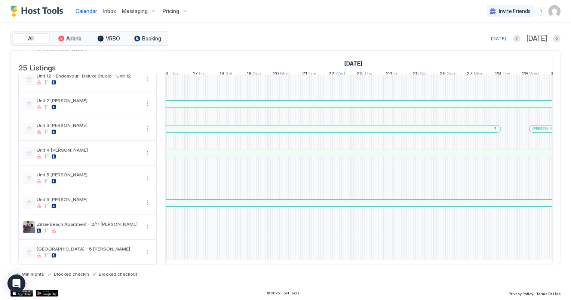
scroll to position [0, 599]
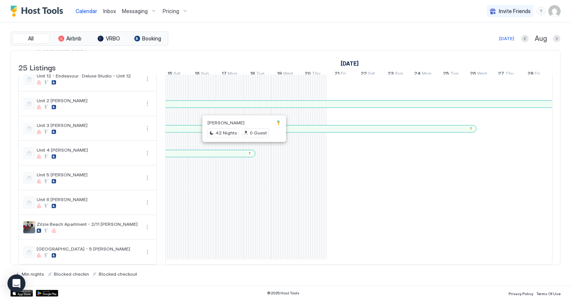
click at [242, 150] on div at bounding box center [242, 153] width 6 height 6
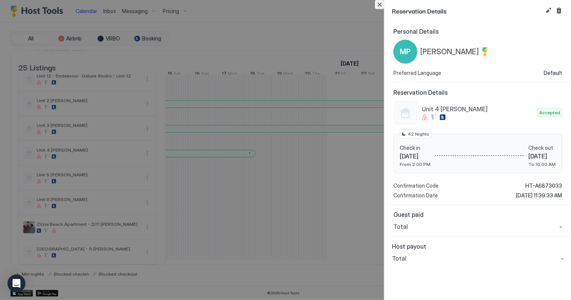
click at [379, 4] on button "Close" at bounding box center [379, 4] width 9 height 9
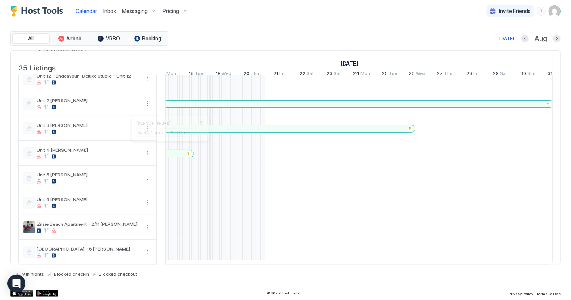
click at [168, 150] on div at bounding box center [169, 153] width 6 height 6
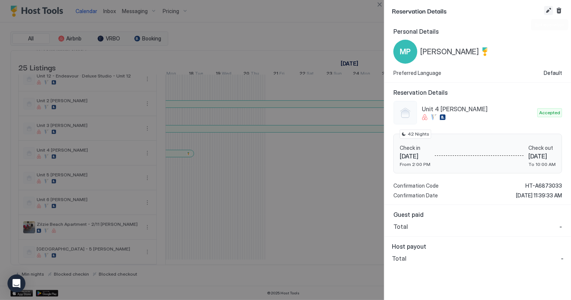
click at [549, 9] on button "Edit reservation" at bounding box center [548, 10] width 9 height 9
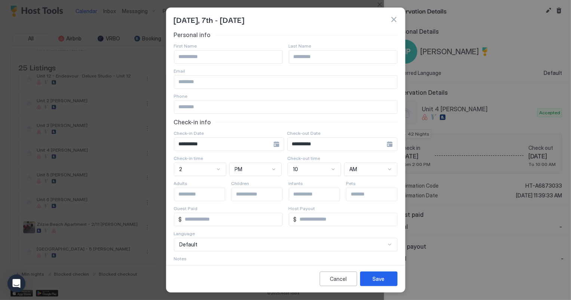
click at [258, 140] on input "**********" at bounding box center [223, 144] width 99 height 13
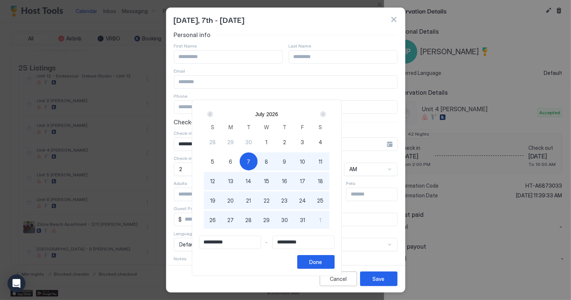
click at [250, 160] on span "7" at bounding box center [248, 161] width 3 height 8
click at [326, 112] on div "Next" at bounding box center [323, 114] width 6 height 6
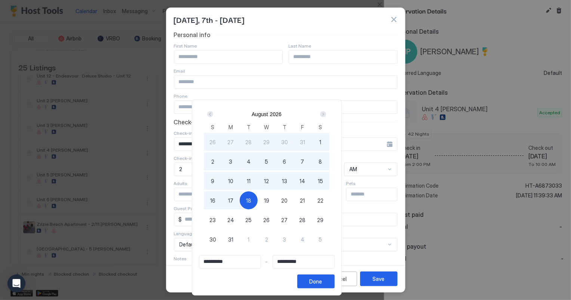
click at [326, 112] on div "Next" at bounding box center [323, 114] width 6 height 6
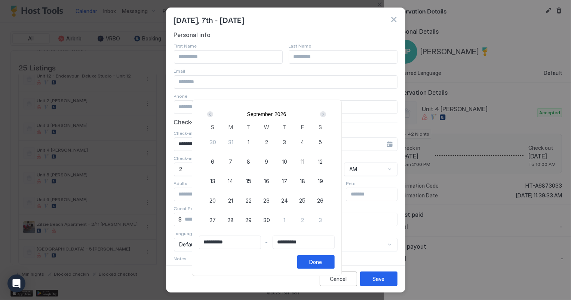
click at [213, 113] on div "Prev" at bounding box center [210, 114] width 6 height 6
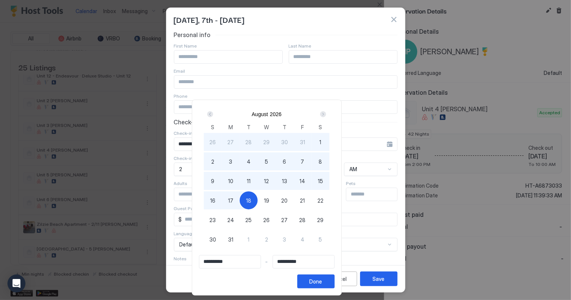
click at [258, 241] on div "1" at bounding box center [249, 239] width 18 height 18
type input "**********"
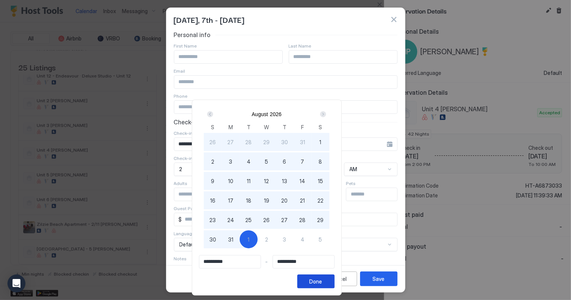
click at [322, 283] on div "Done" at bounding box center [316, 281] width 13 height 8
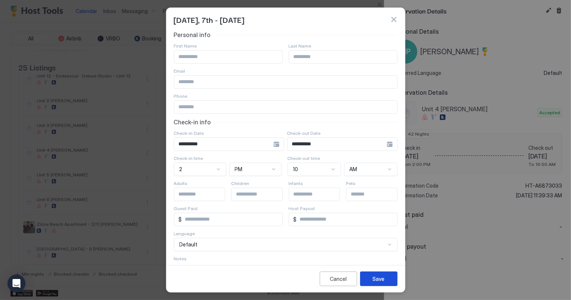
click at [387, 280] on button "Save" at bounding box center [378, 278] width 37 height 15
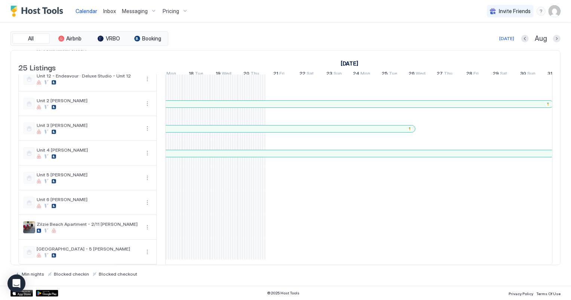
click at [321, 150] on div at bounding box center [322, 153] width 6 height 6
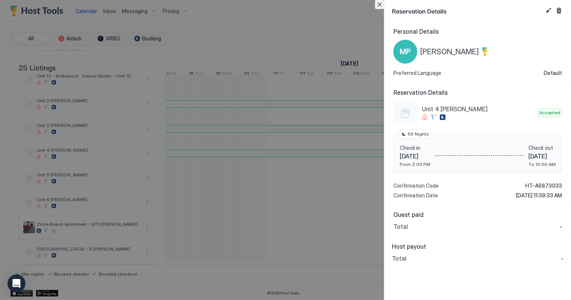
click at [381, 5] on button "Close" at bounding box center [379, 4] width 9 height 9
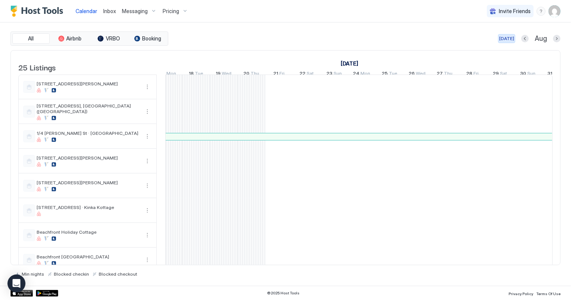
click at [509, 37] on div "[DATE]" at bounding box center [506, 38] width 15 height 7
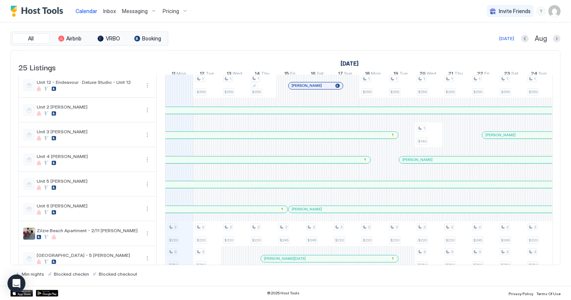
scroll to position [437, 0]
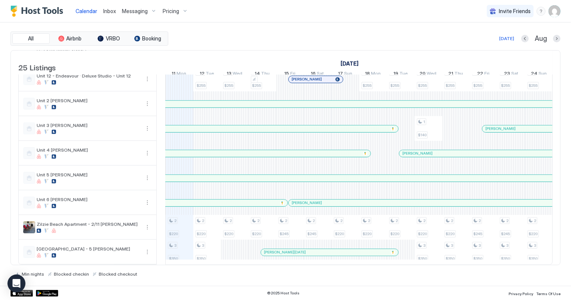
click at [209, 151] on div at bounding box center [67, 153] width 608 height 7
